Goal: Navigation & Orientation: Find specific page/section

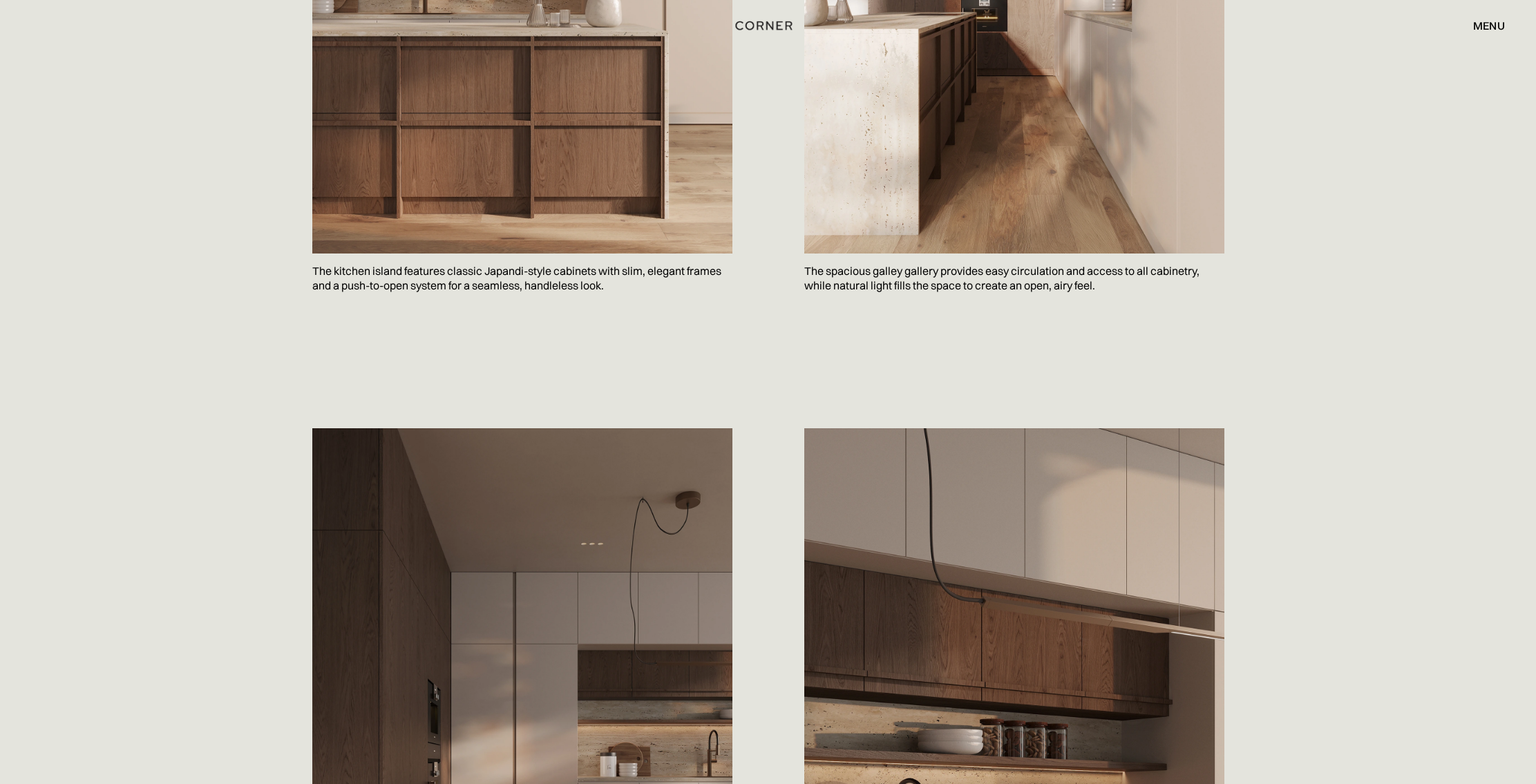
scroll to position [527, 0]
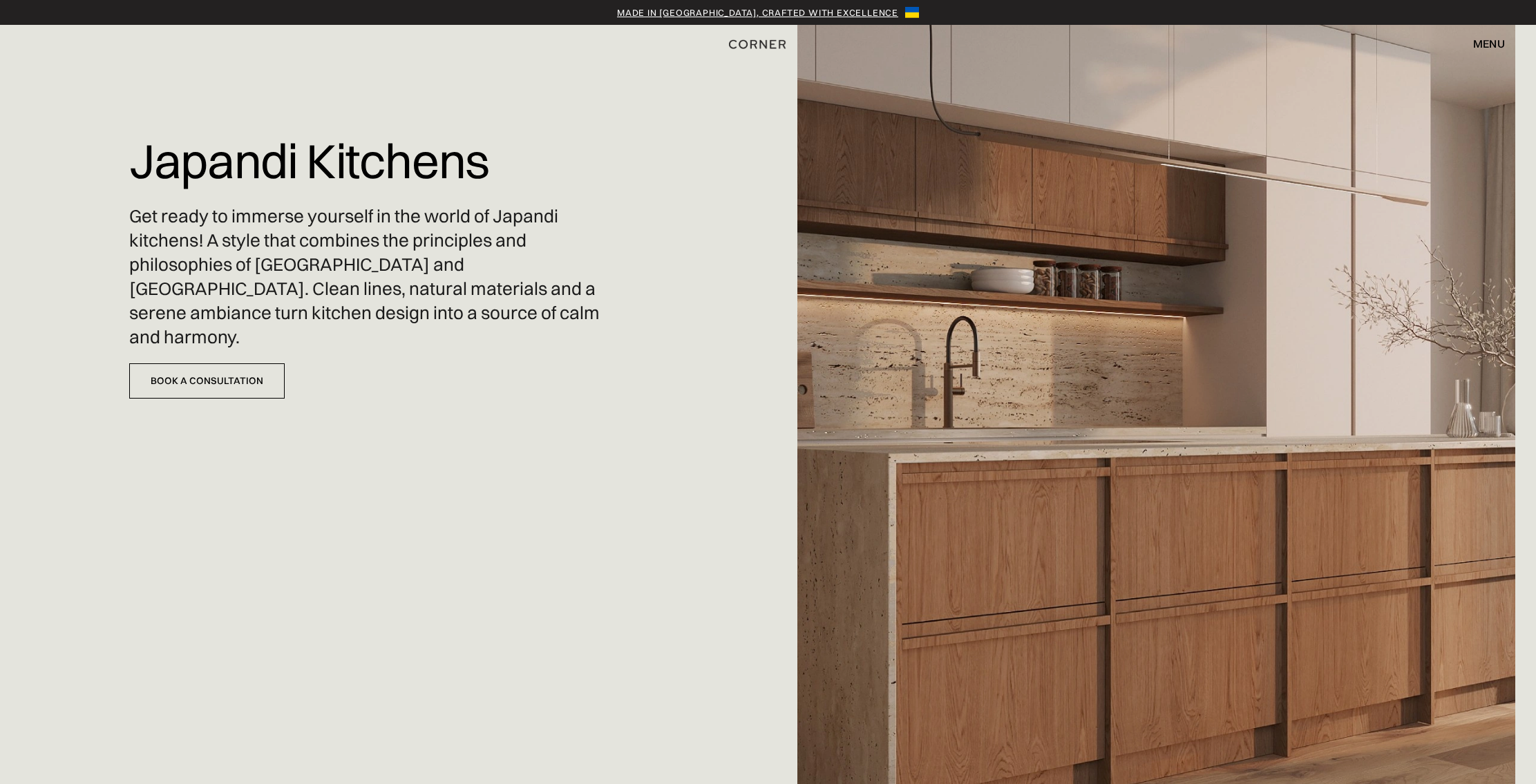
click at [749, 45] on img "home" at bounding box center [757, 44] width 56 height 18
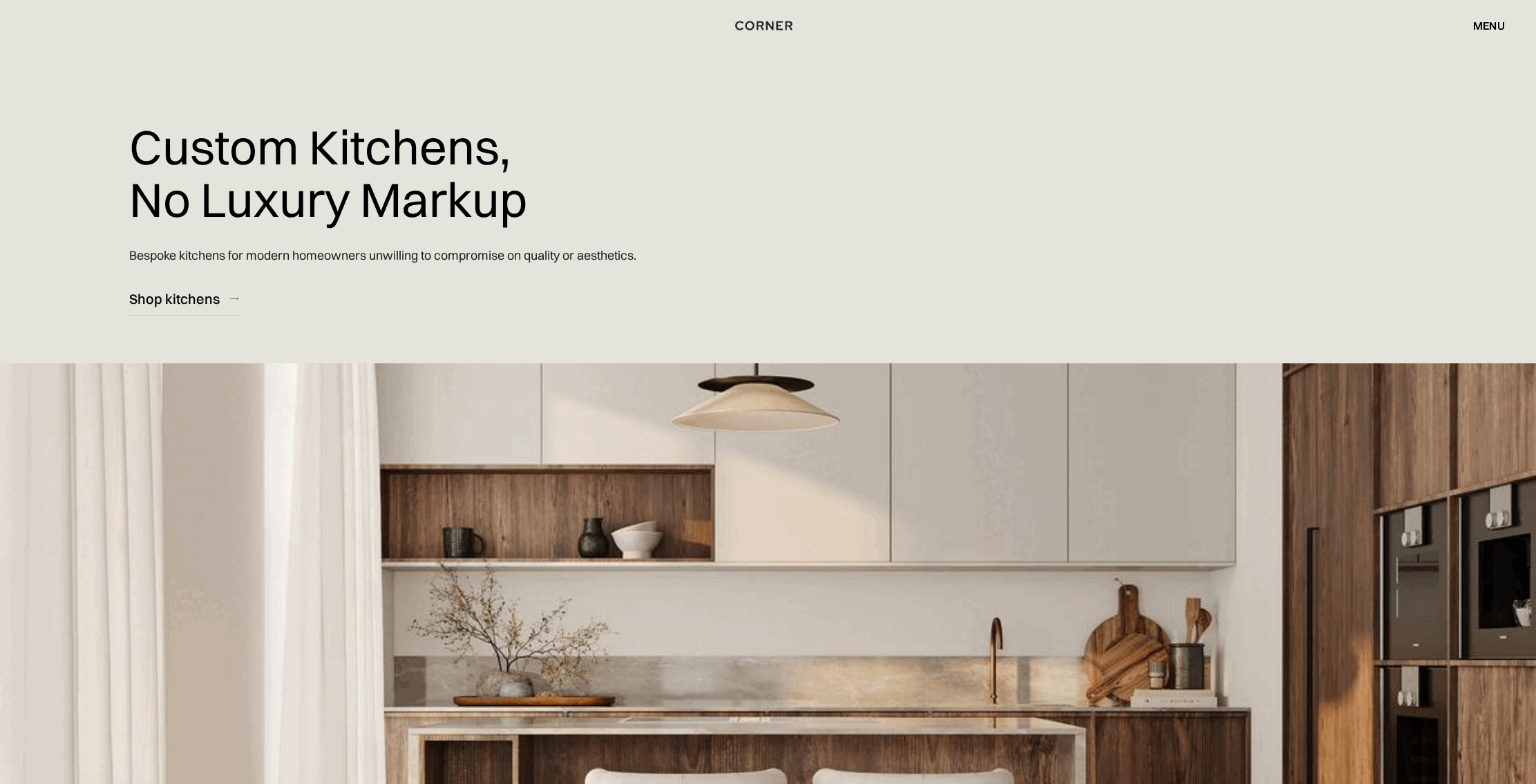
click at [949, 109] on div "Custom Kitchens, No Luxury Markup Bespoke kitchens for modern homeowners unwill…" at bounding box center [574, 157] width 889 height 315
